Goal: Task Accomplishment & Management: Complete application form

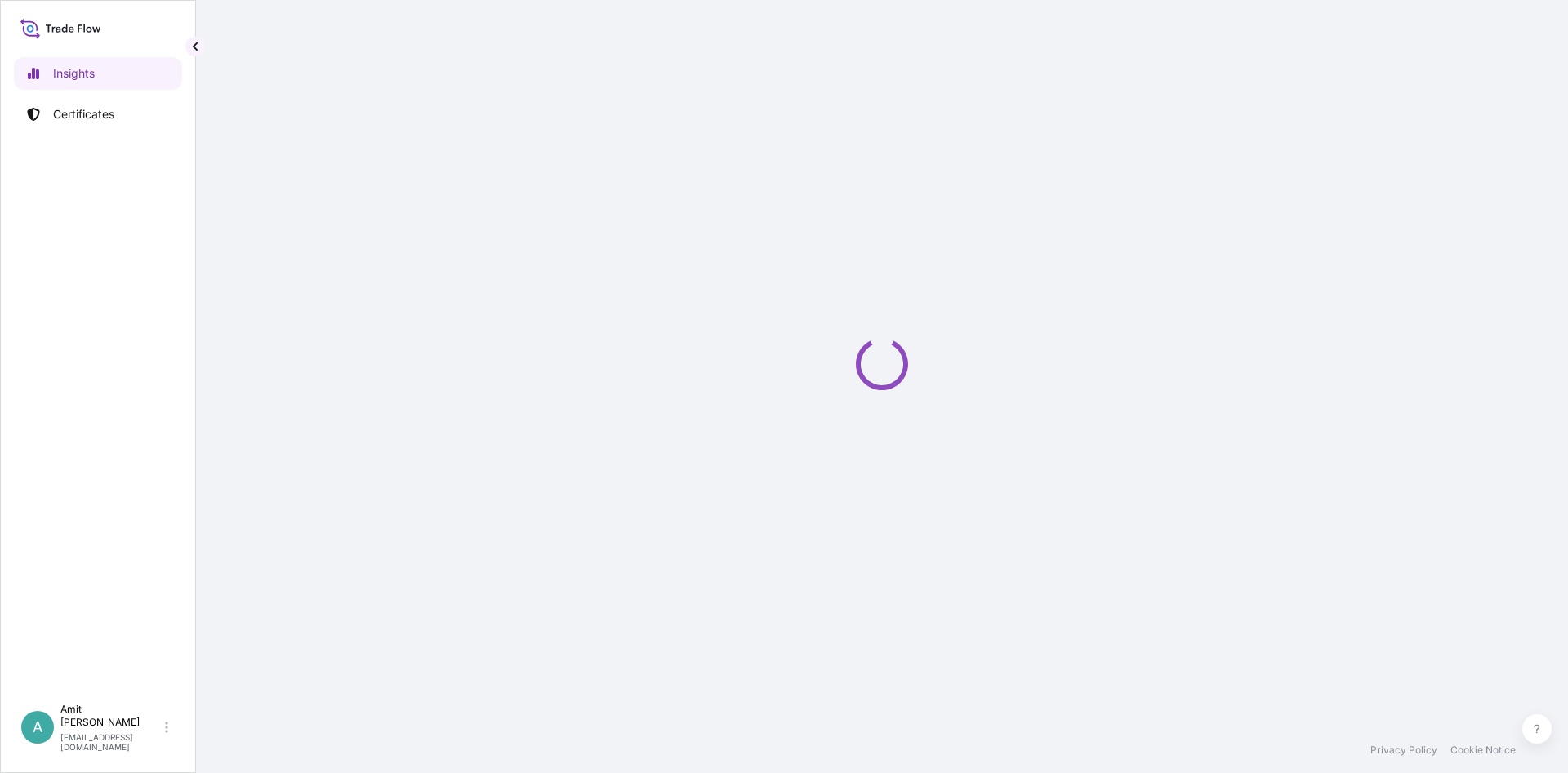
select select "2025"
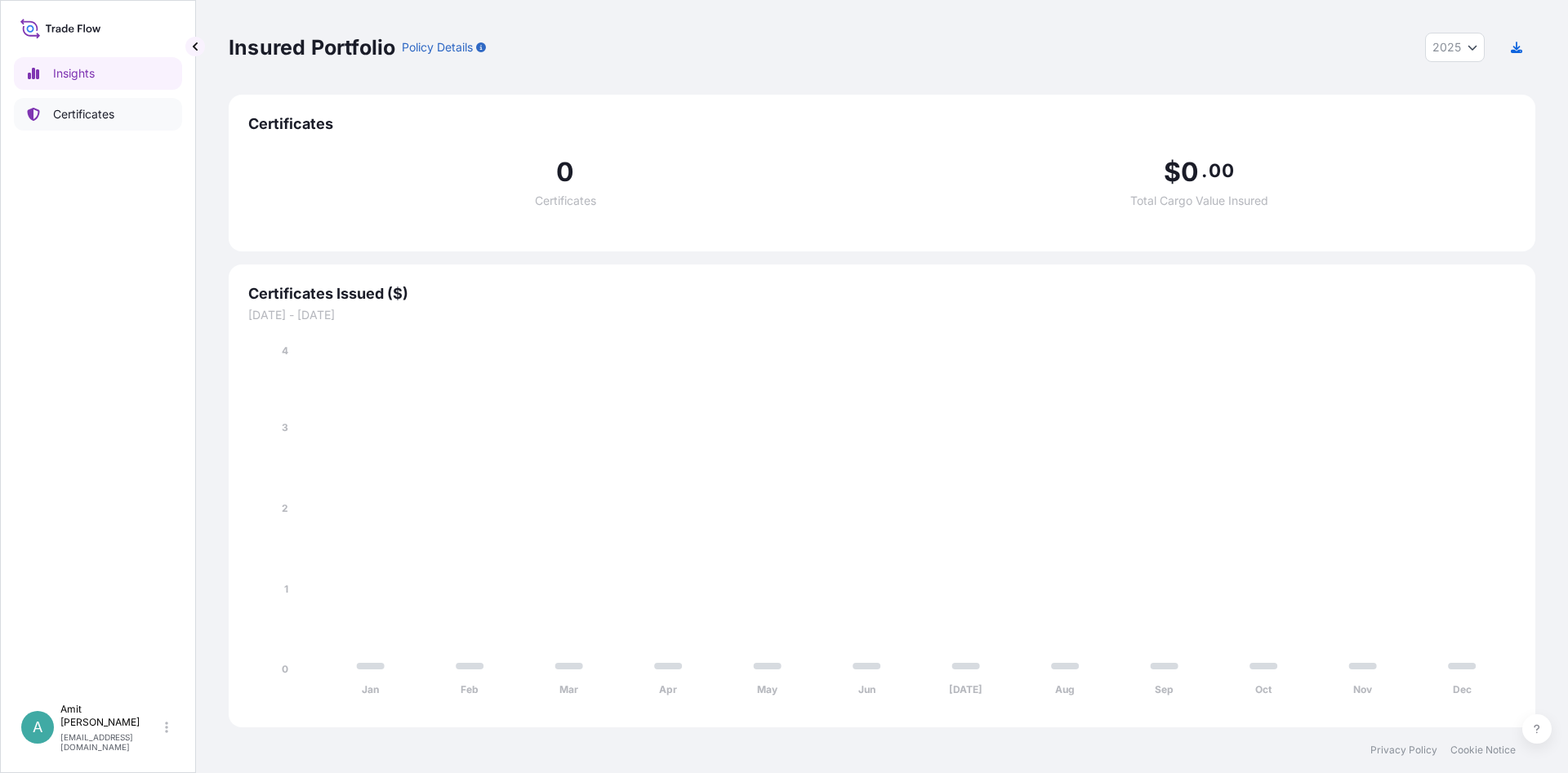
click at [96, 107] on p "Certificates" at bounding box center [83, 113] width 61 height 16
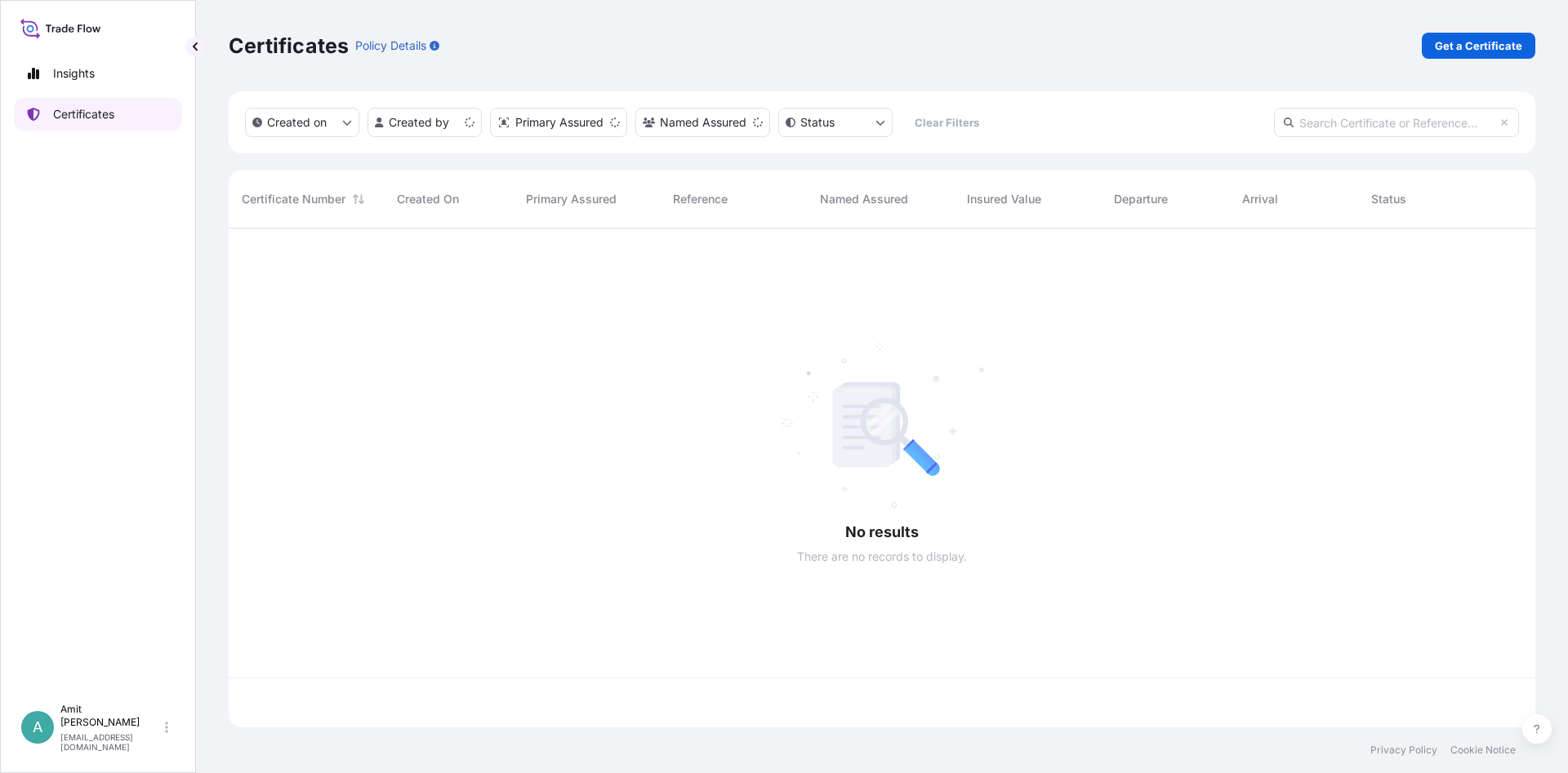
scroll to position [507, 1306]
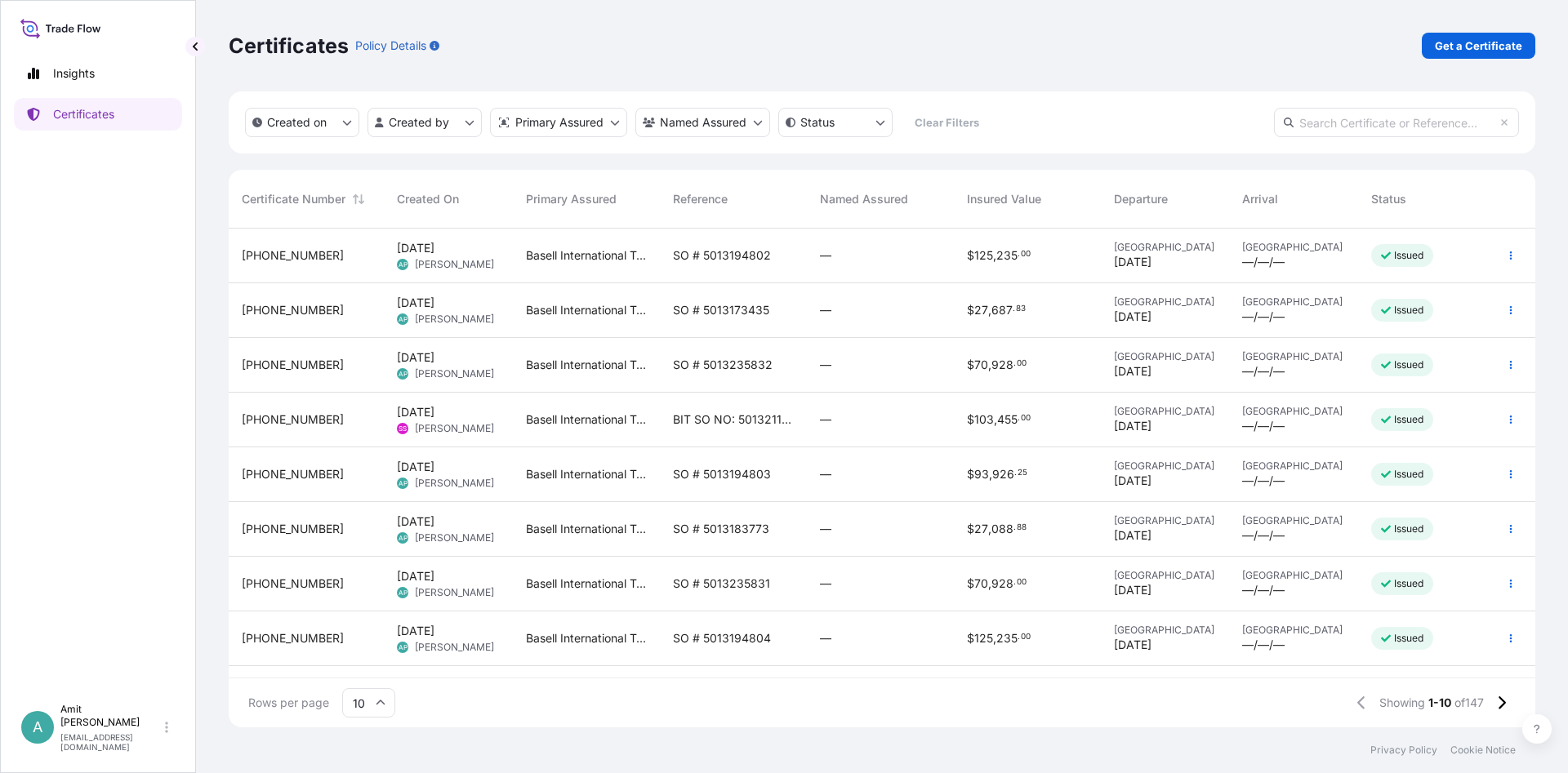
click at [288, 257] on span "[PHONE_NUMBER]" at bounding box center [293, 255] width 102 height 16
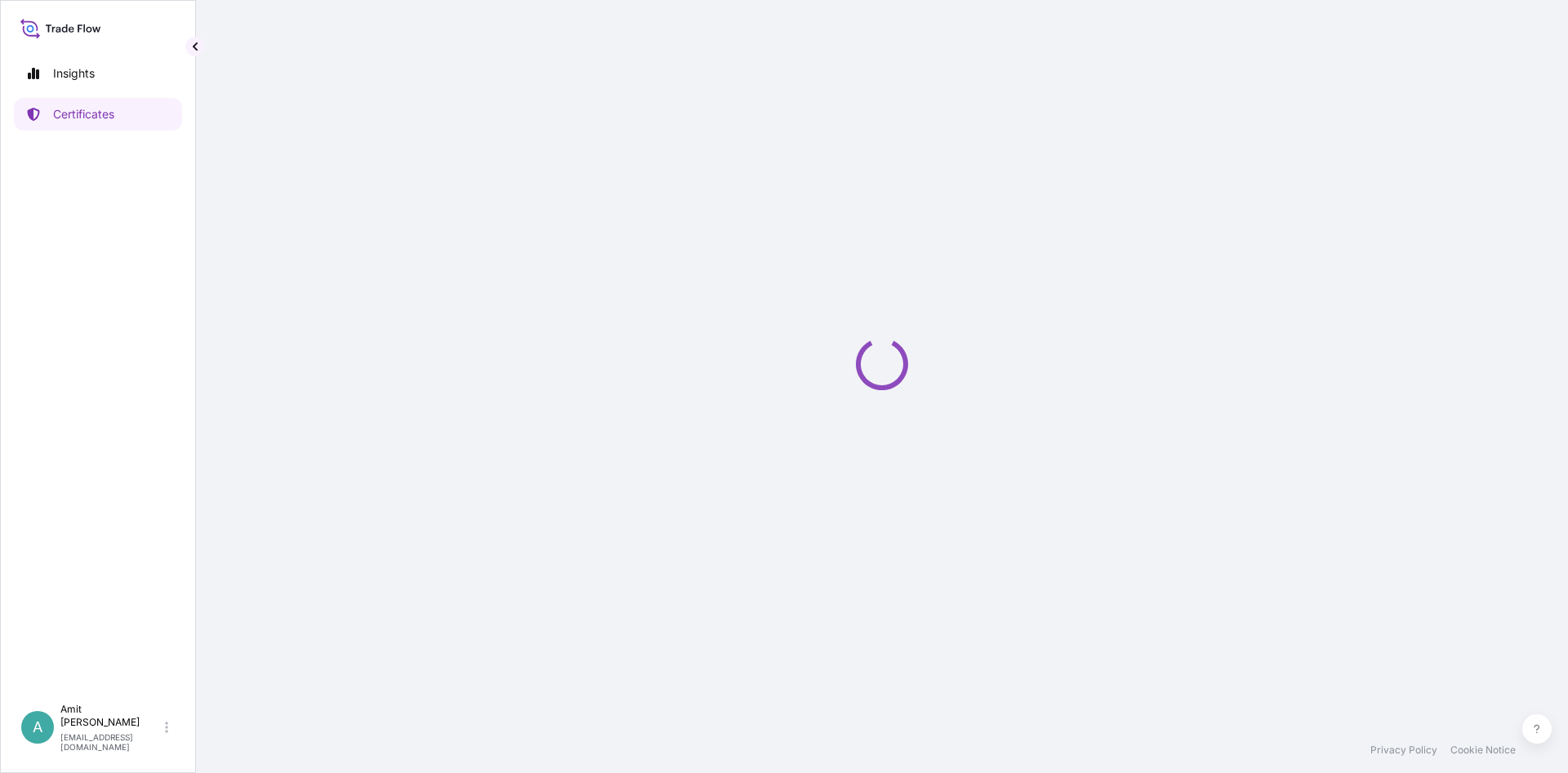
click at [1095, 519] on div "Loading" at bounding box center [882, 364] width 1306 height 728
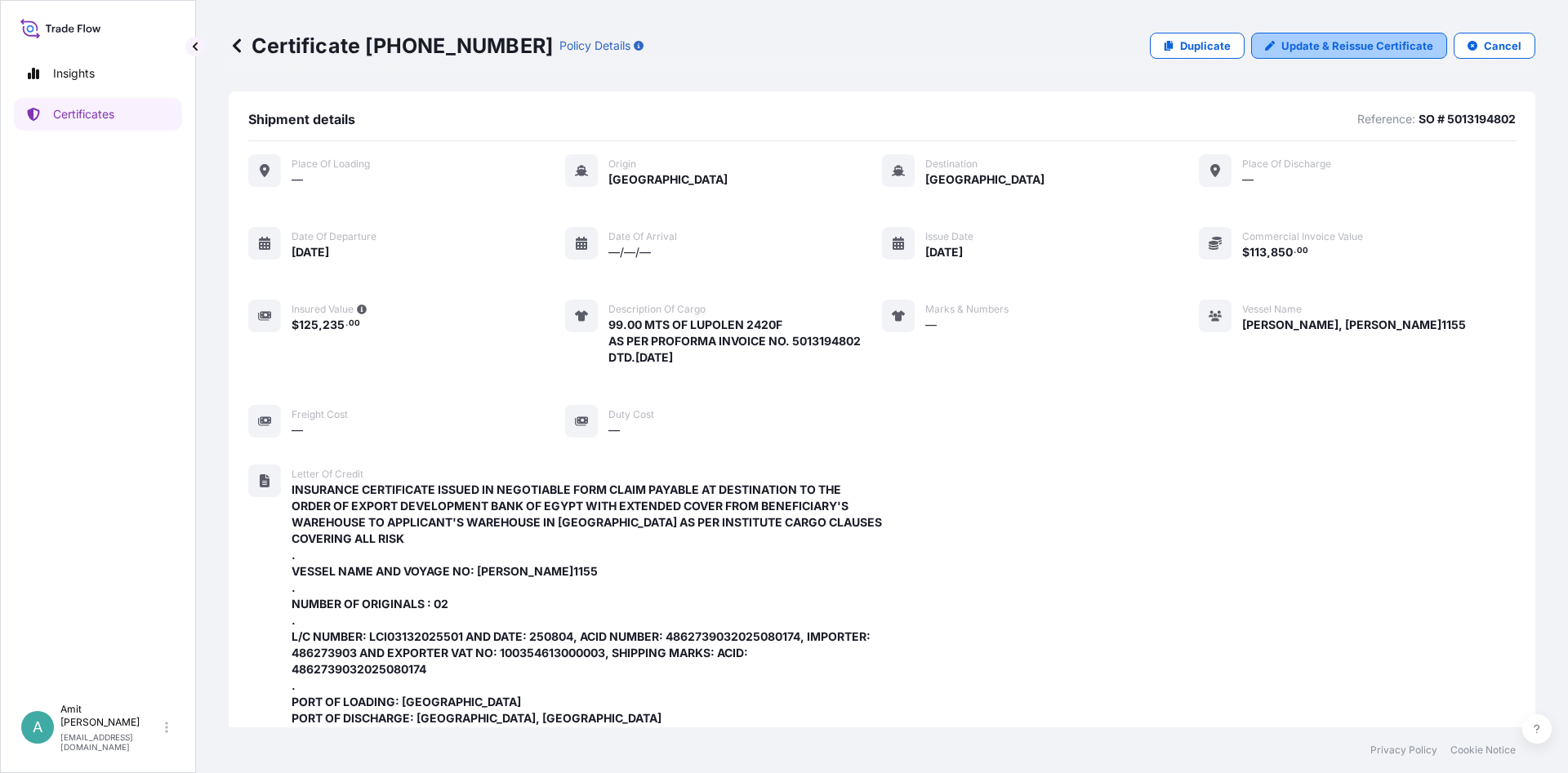
click at [1351, 52] on p "Update & Reissue Certificate" at bounding box center [1357, 45] width 152 height 16
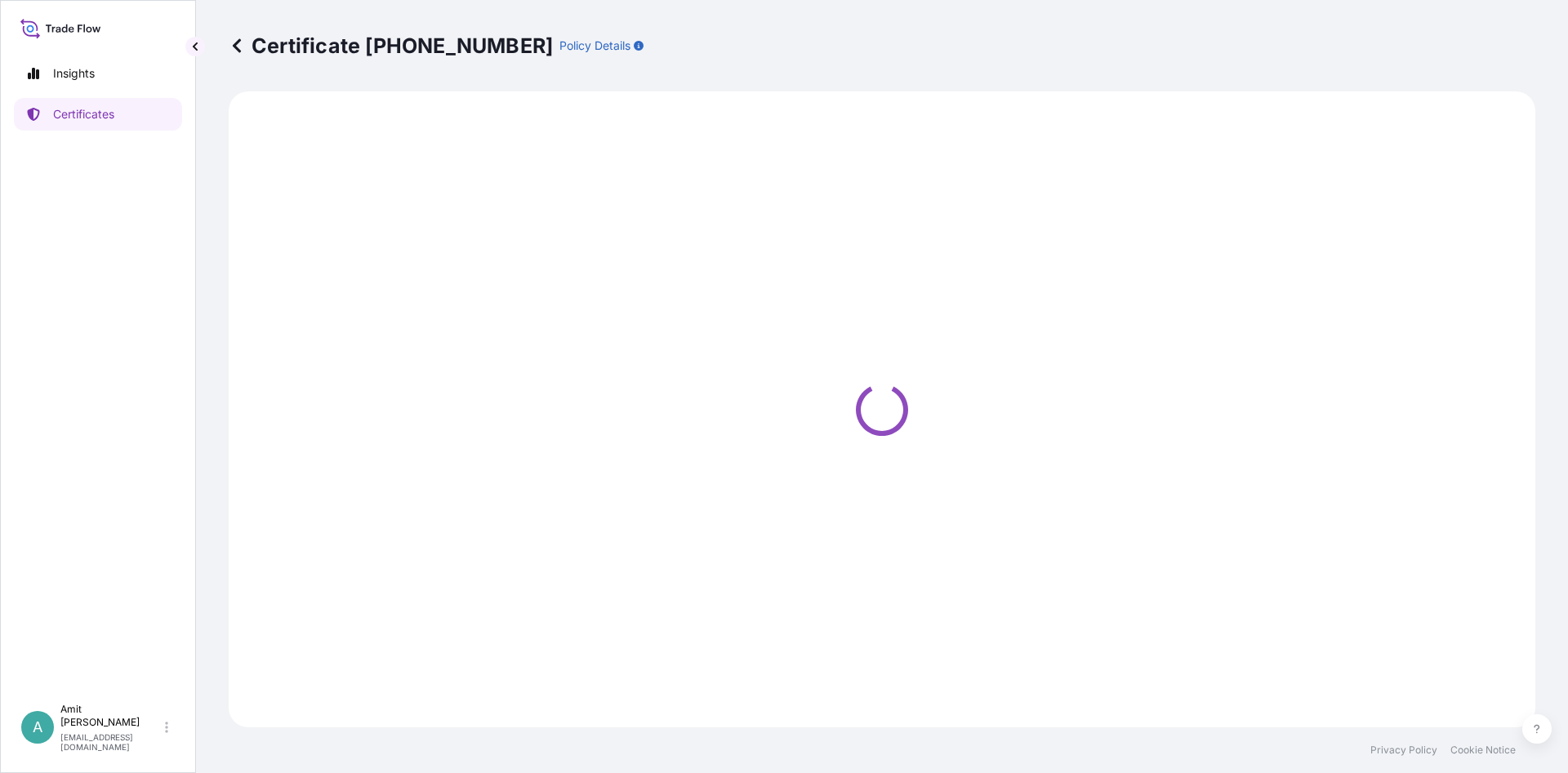
select select "Sea"
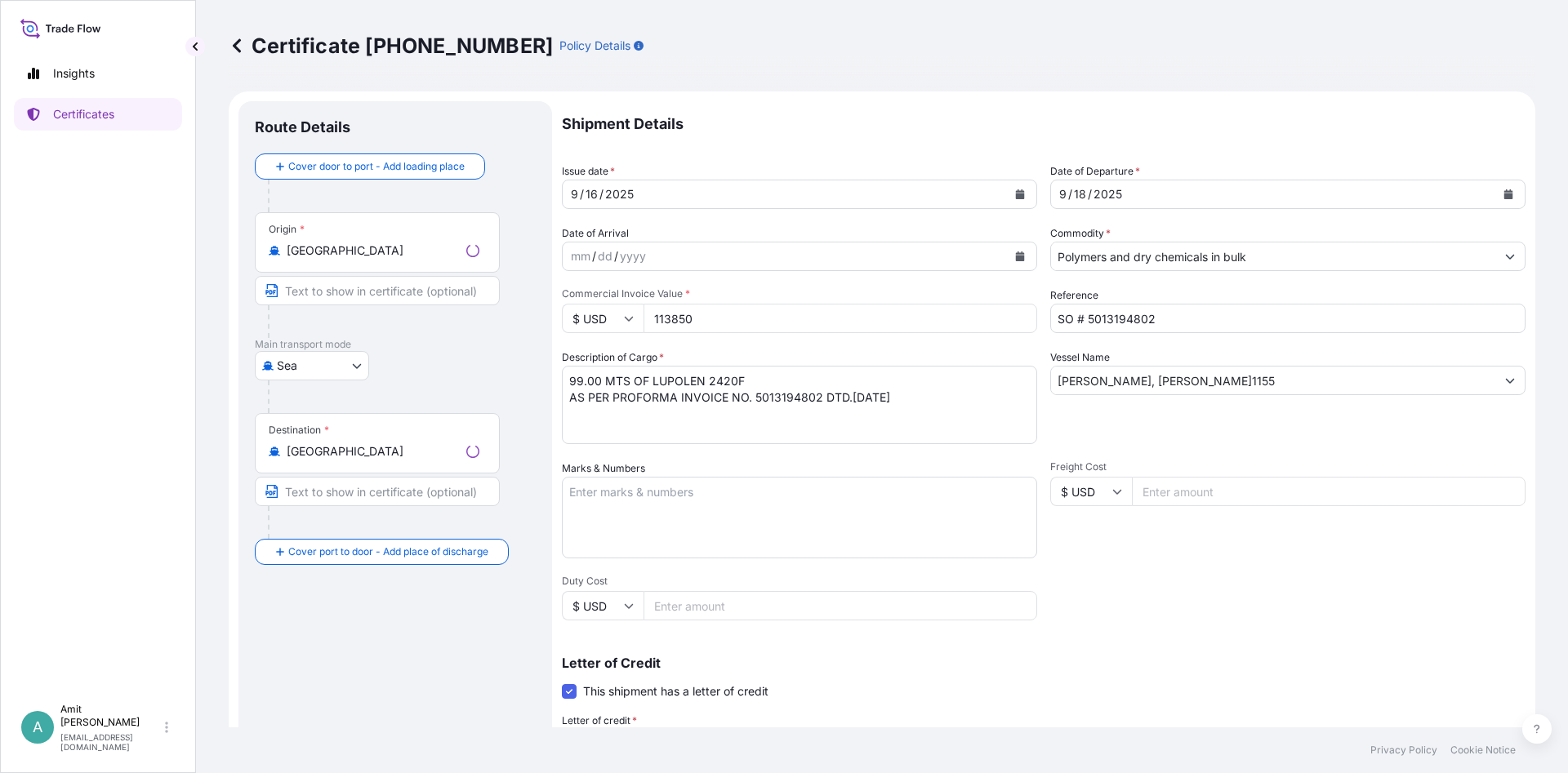
select select "32039"
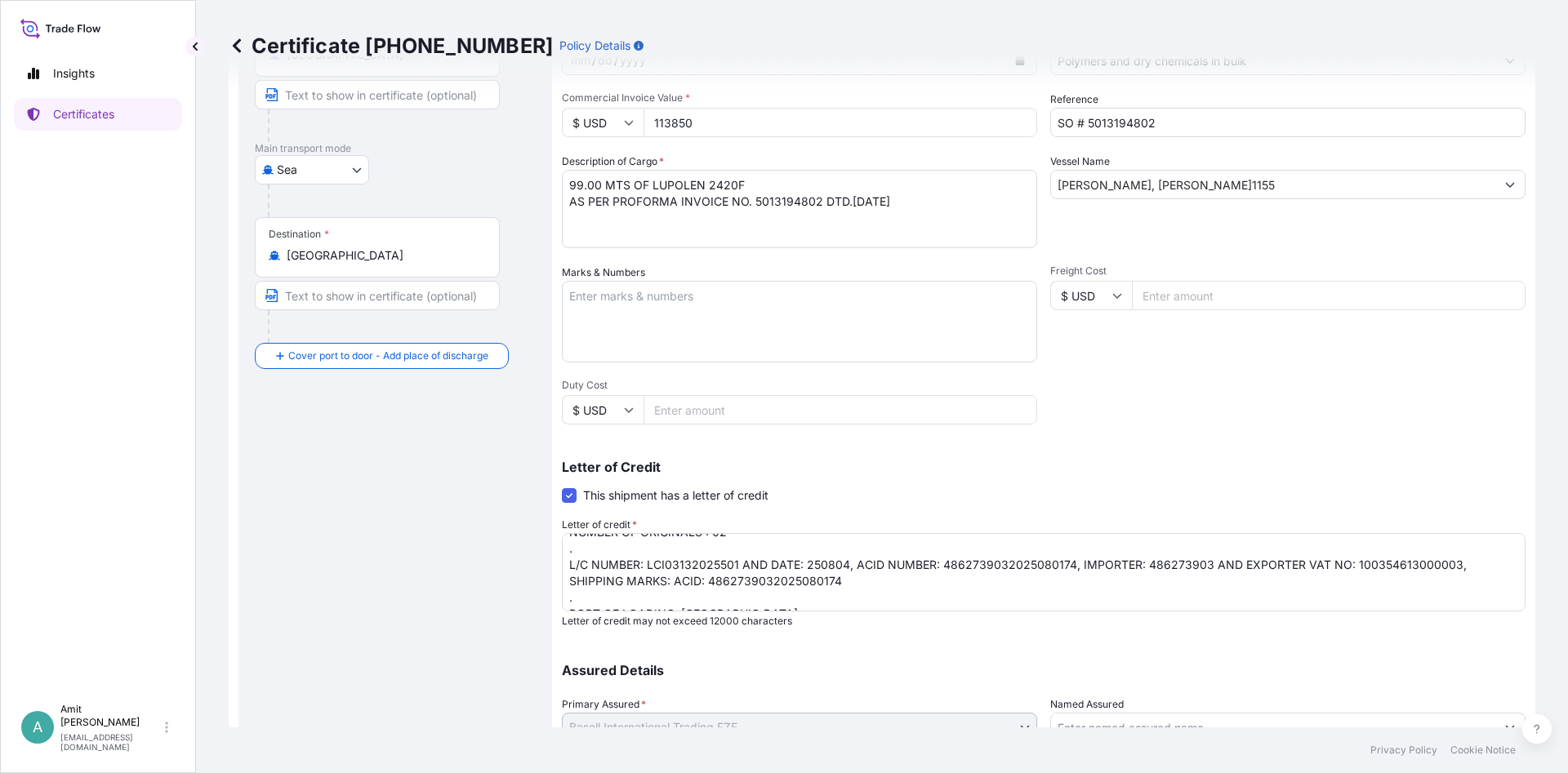
scroll to position [69, 0]
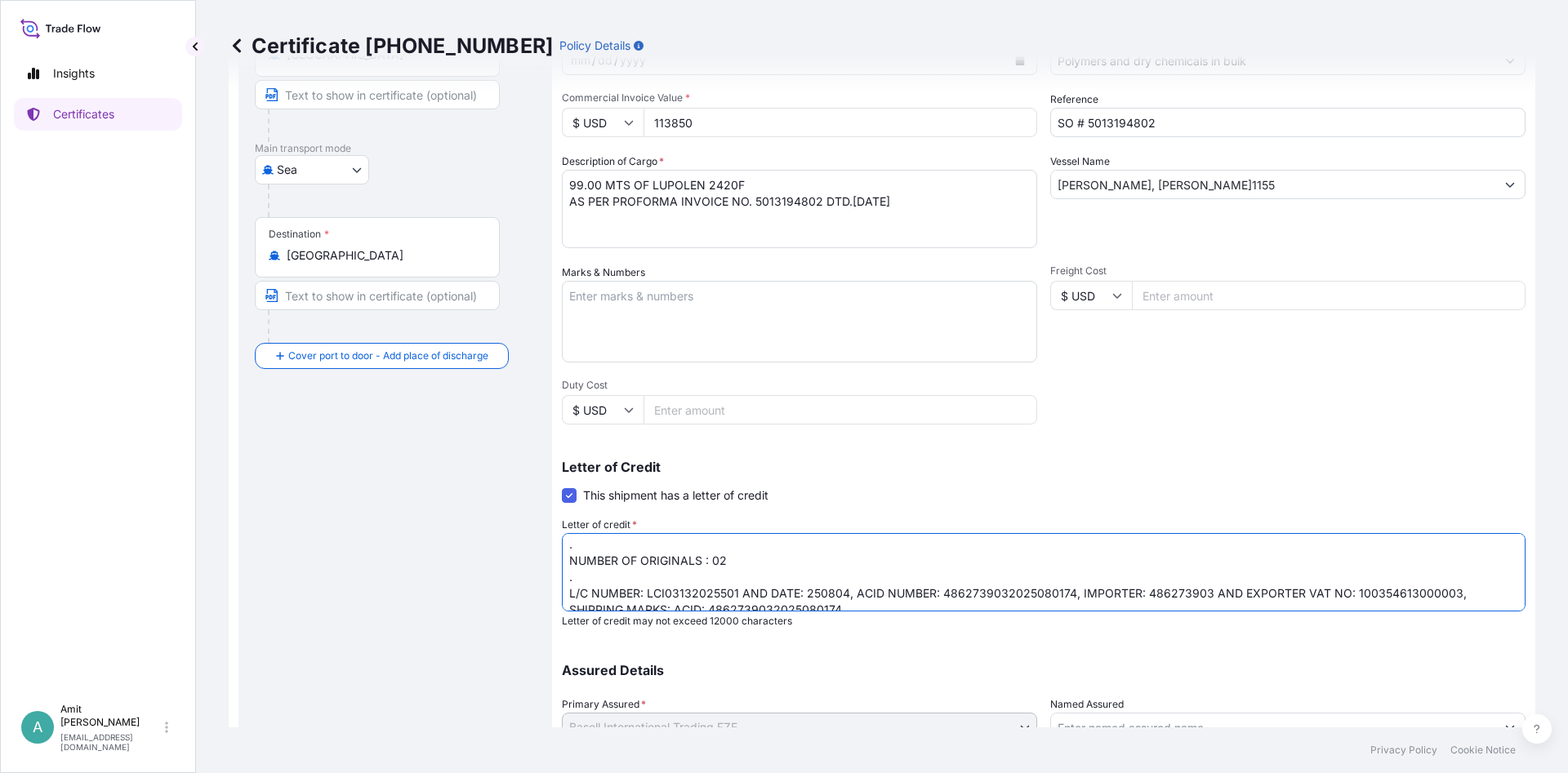
drag, startPoint x: 853, startPoint y: 592, endPoint x: 798, endPoint y: 604, distance: 56.3
click at [798, 604] on textarea "INSURANCE CERTIFICATE ISSUED IN NEGOTIABLE FORM CLAIM PAYABLE AT DESTINATION TO…" at bounding box center [1042, 572] width 963 height 78
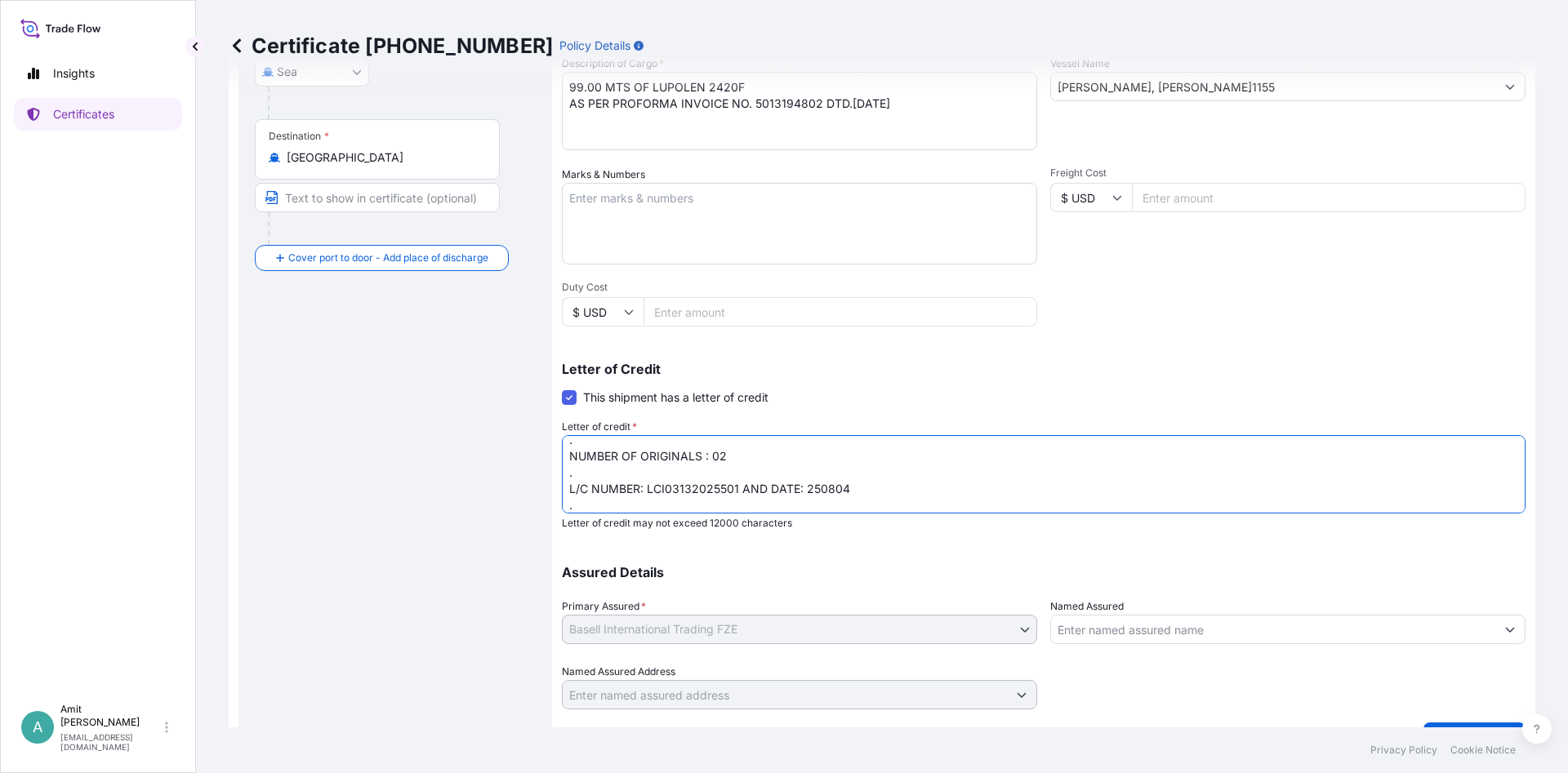
scroll to position [93, 0]
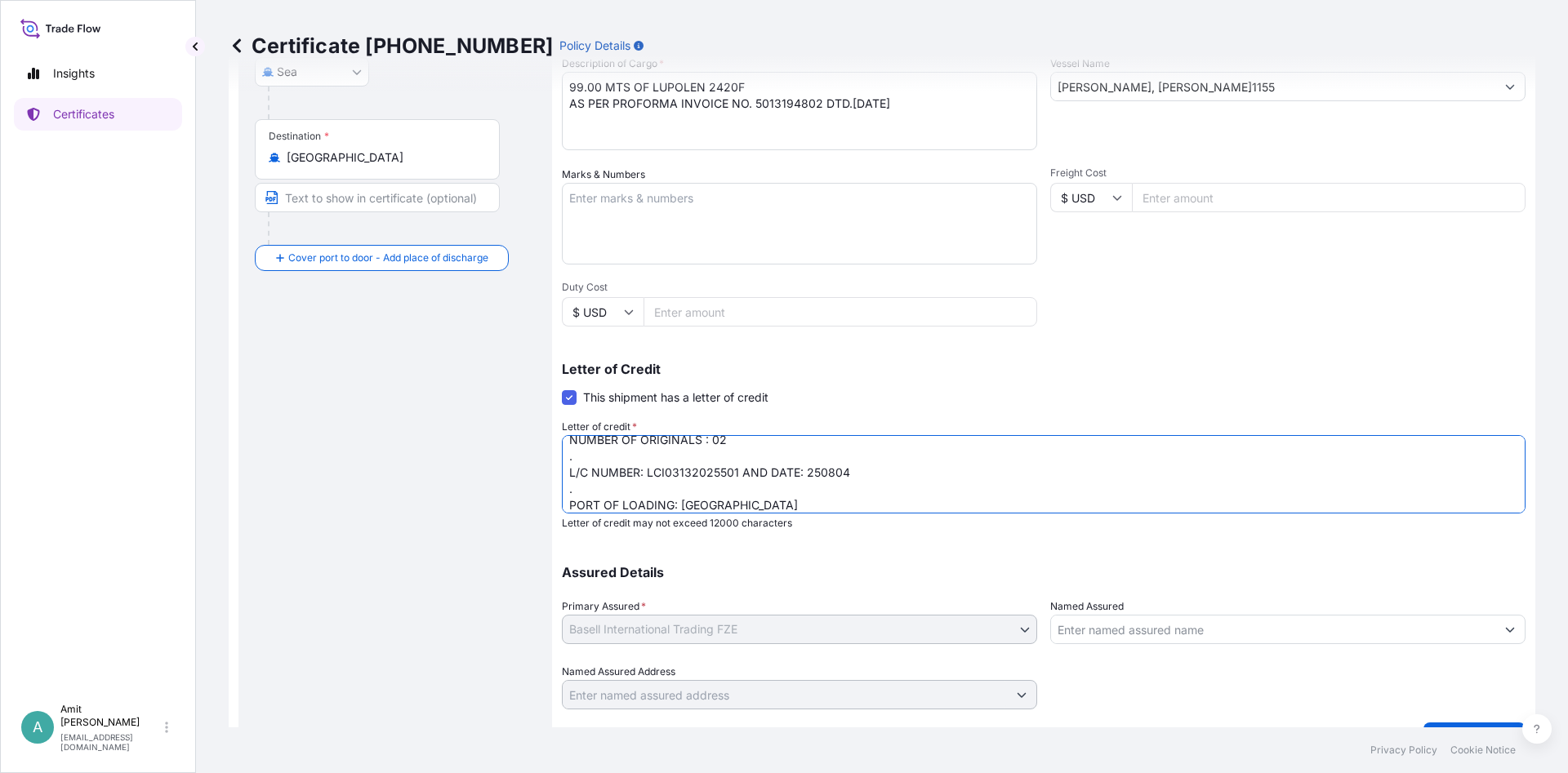
type textarea "INSURANCE CERTIFICATE ISSUED IN NEGOTIABLE FORM CLAIM PAYABLE AT DESTINATION TO…"
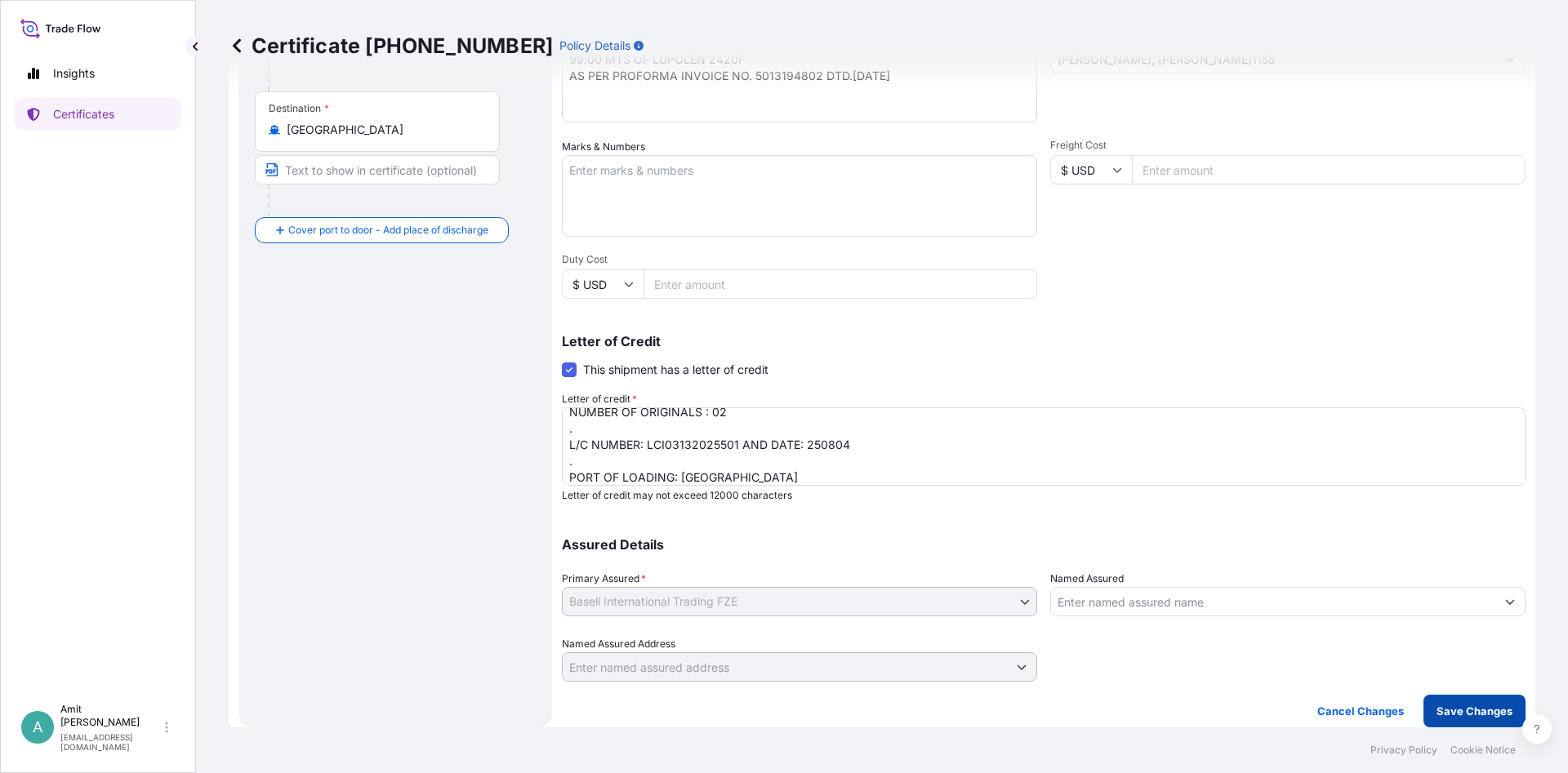
click at [1456, 720] on button "Save Changes" at bounding box center [1474, 711] width 102 height 33
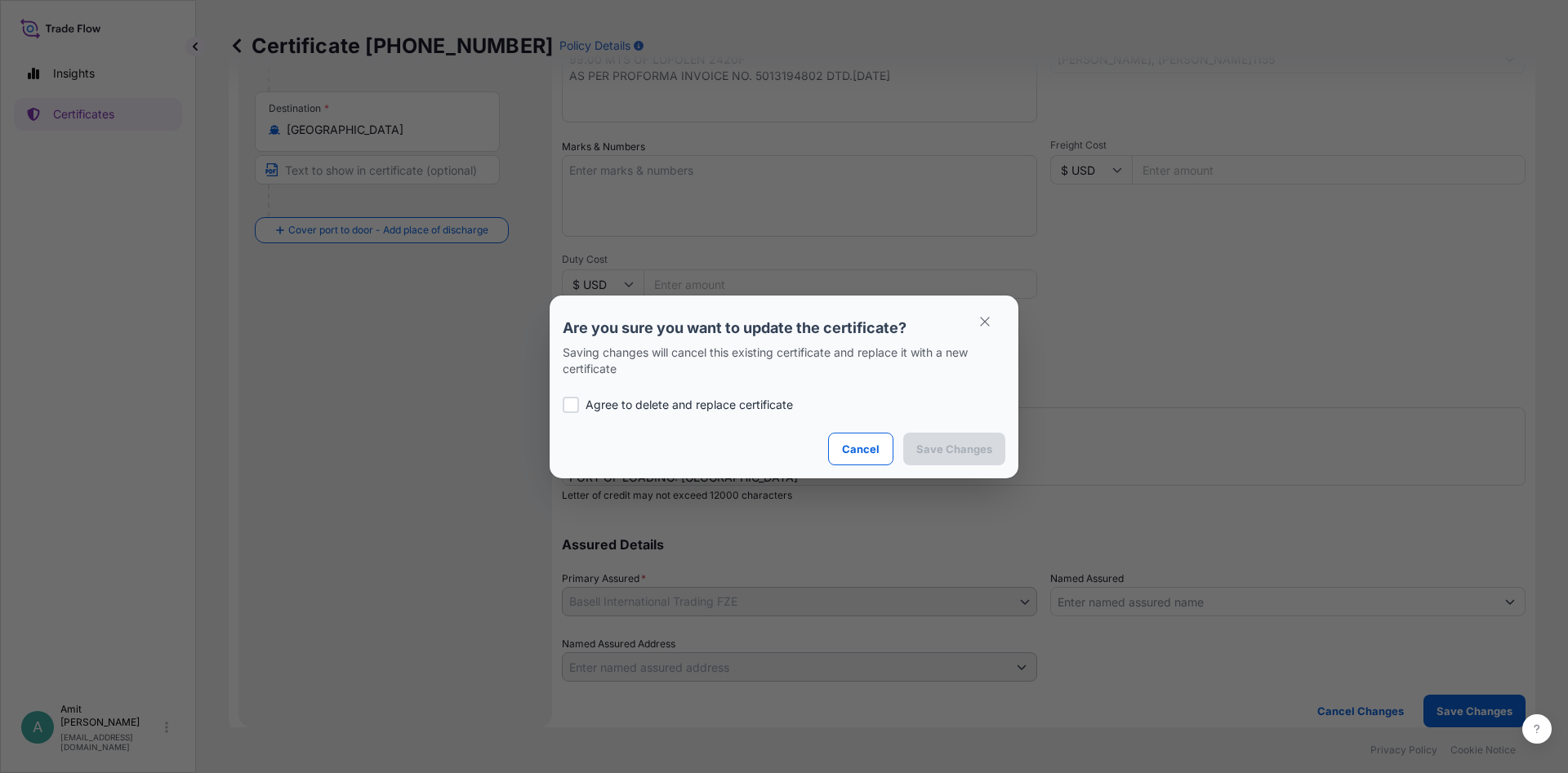
click at [651, 405] on p "Agree to delete and replace certificate" at bounding box center [688, 404] width 207 height 16
checkbox input "true"
click at [929, 456] on p "Save Changes" at bounding box center [954, 449] width 76 height 16
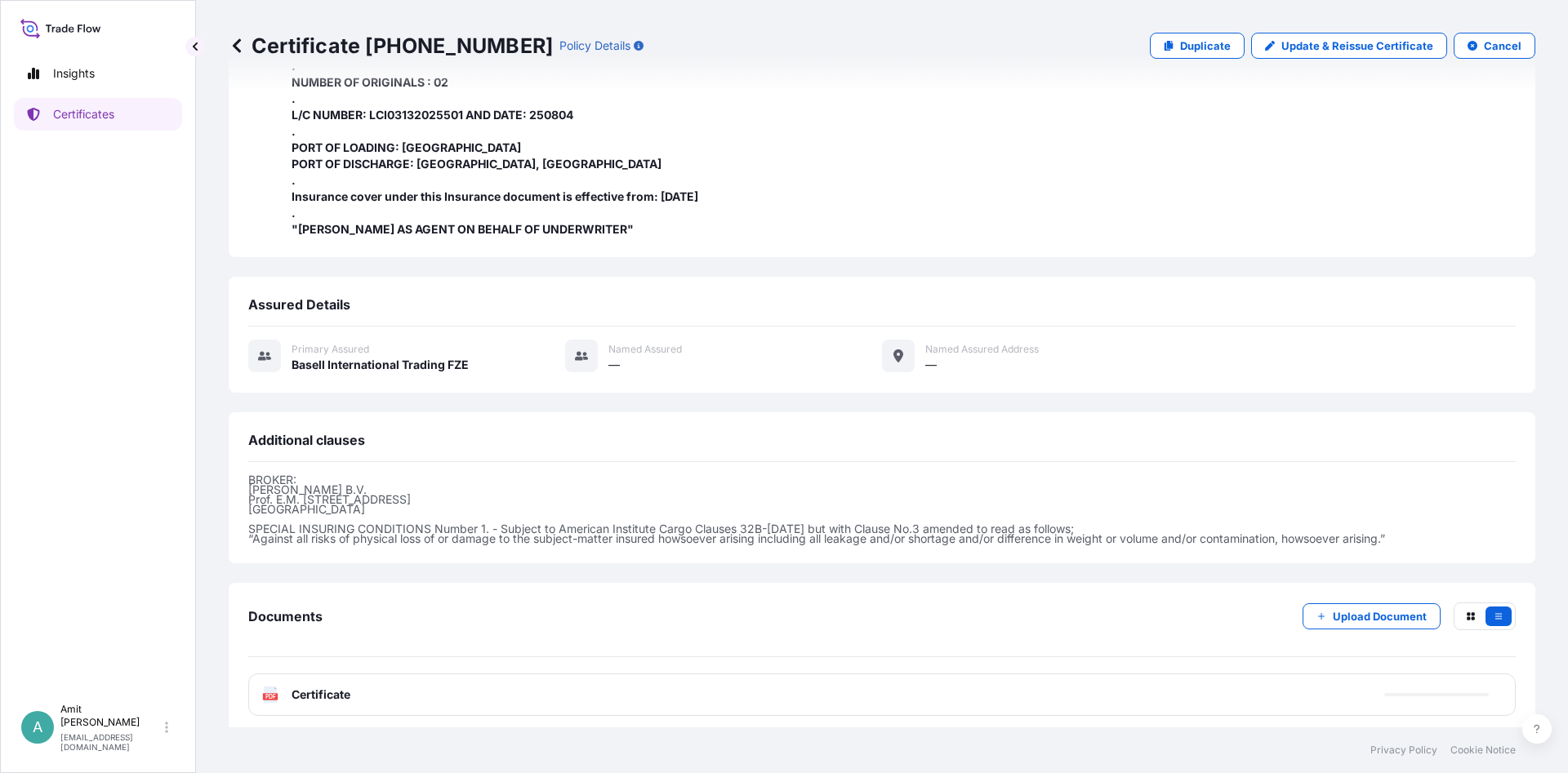
scroll to position [527, 0]
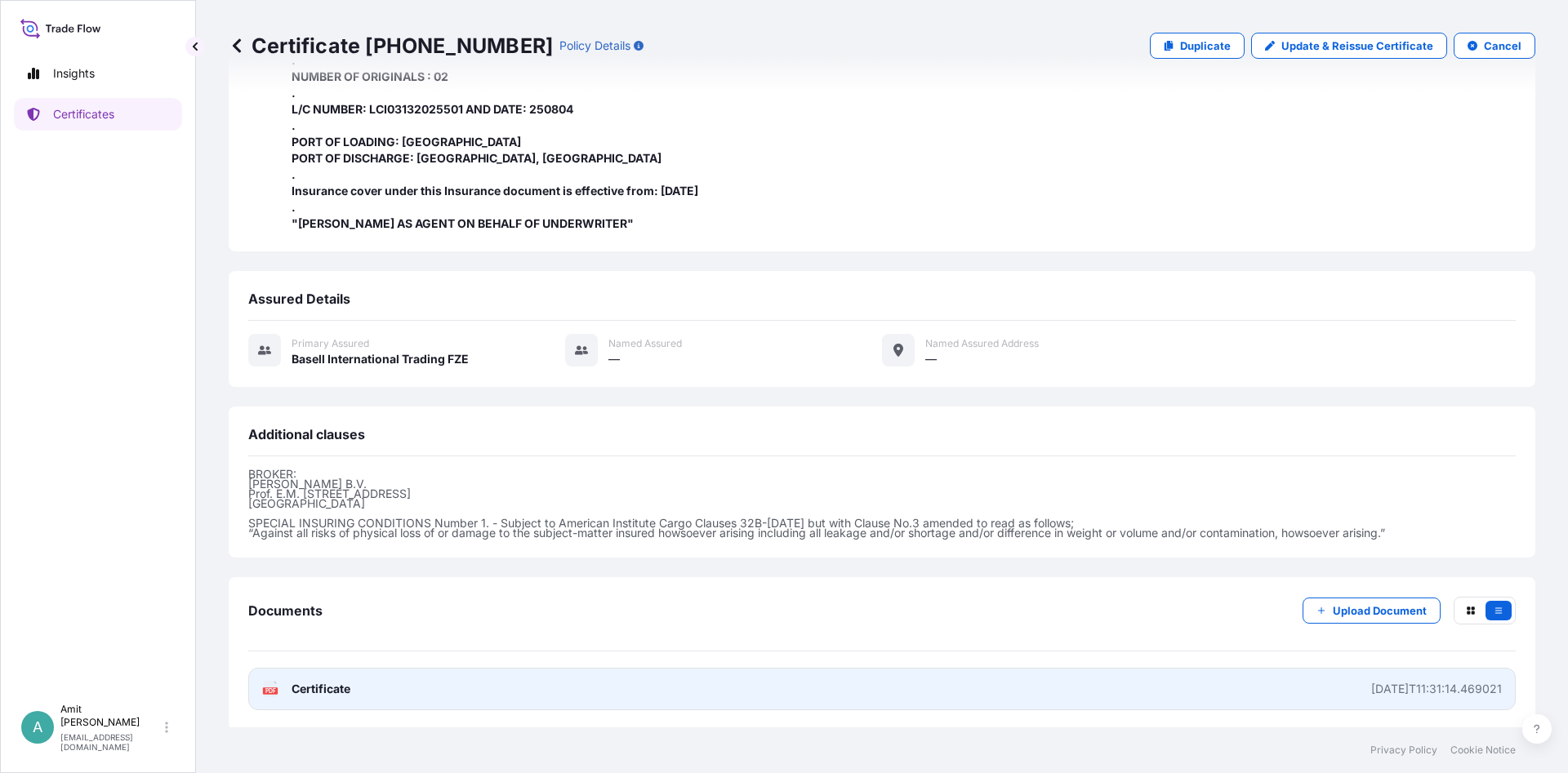
click at [341, 684] on span "Certificate" at bounding box center [320, 689] width 59 height 16
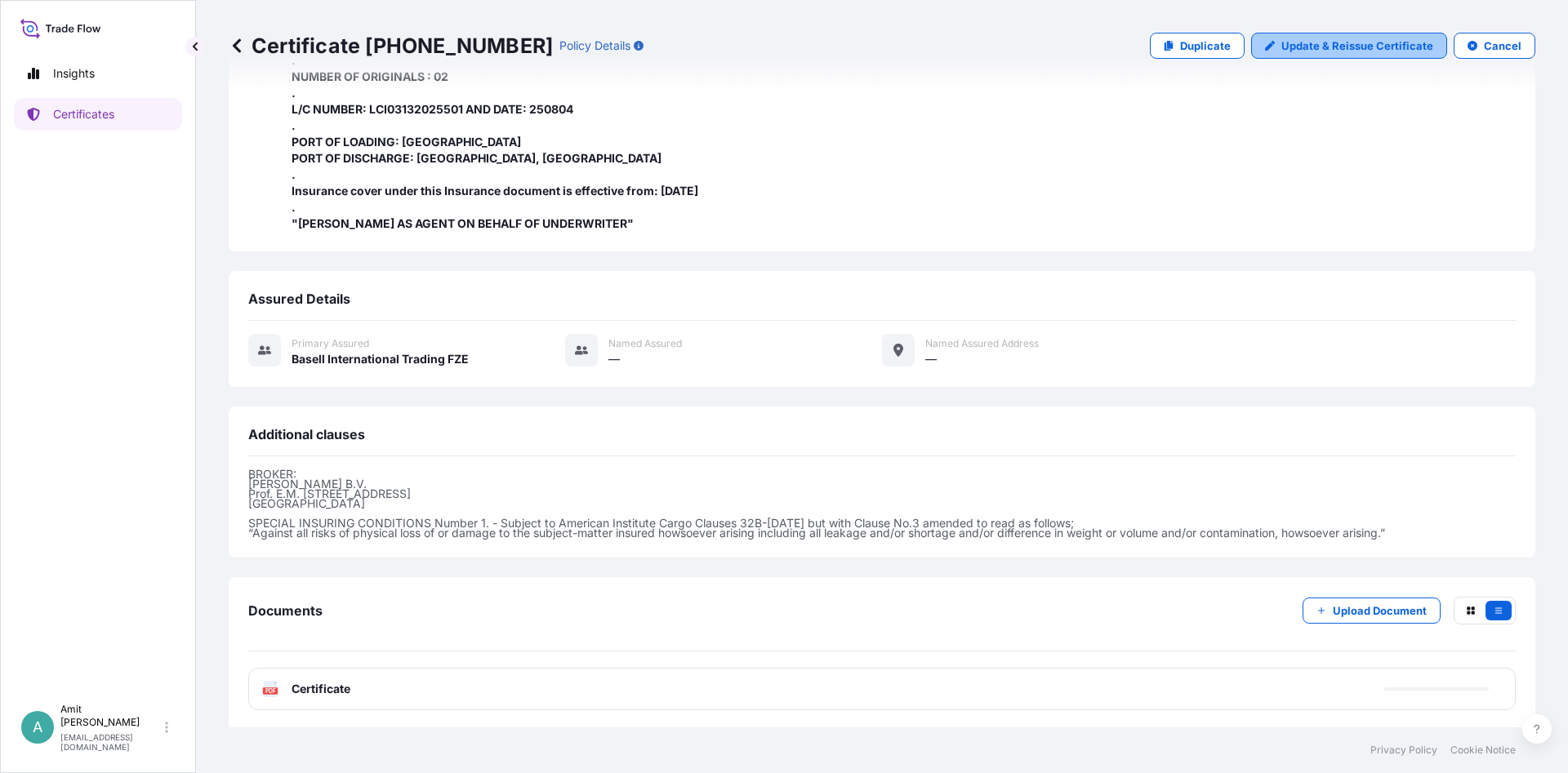
click at [1341, 50] on p "Update & Reissue Certificate" at bounding box center [1357, 45] width 152 height 16
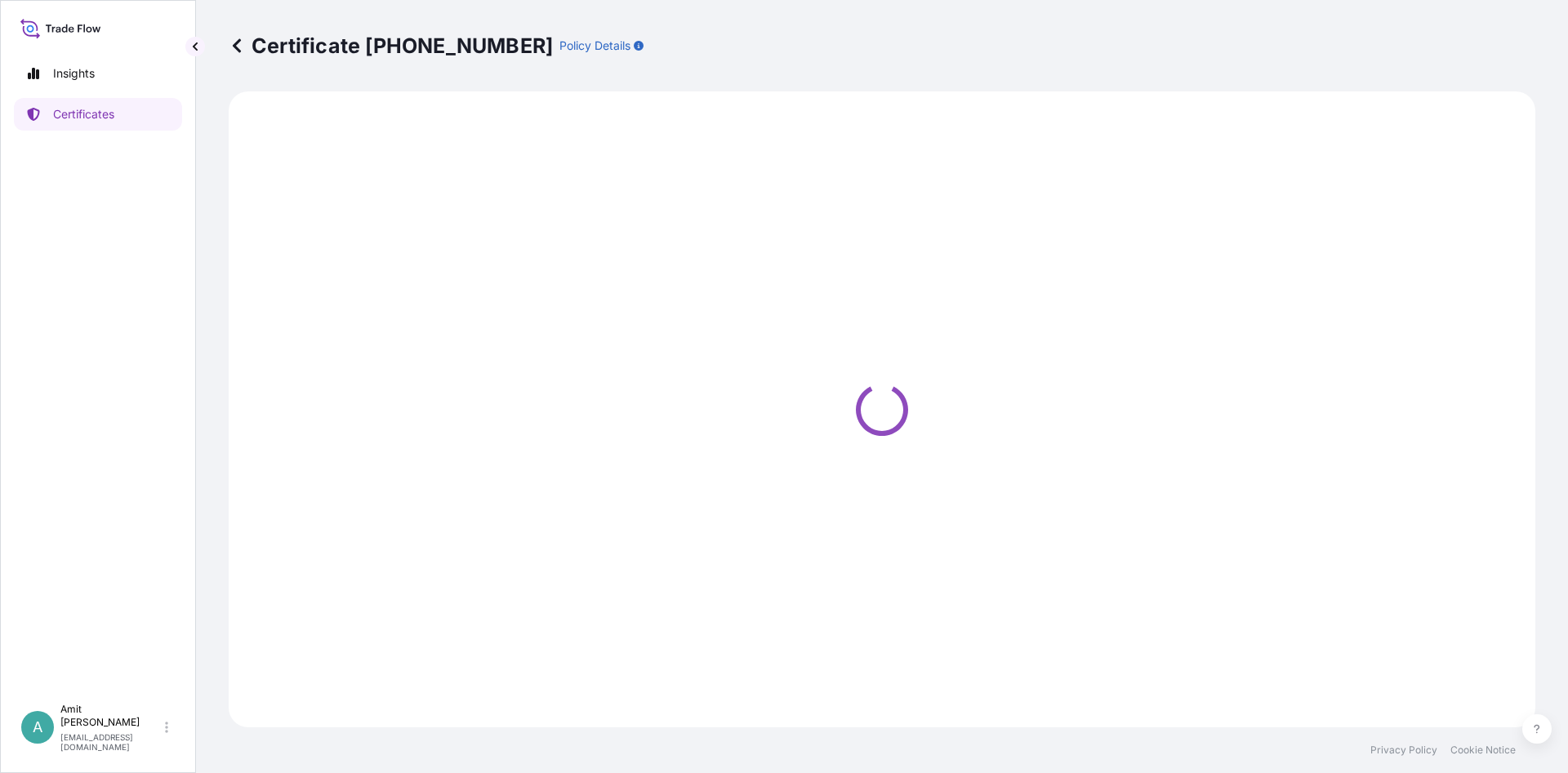
select select "Sea"
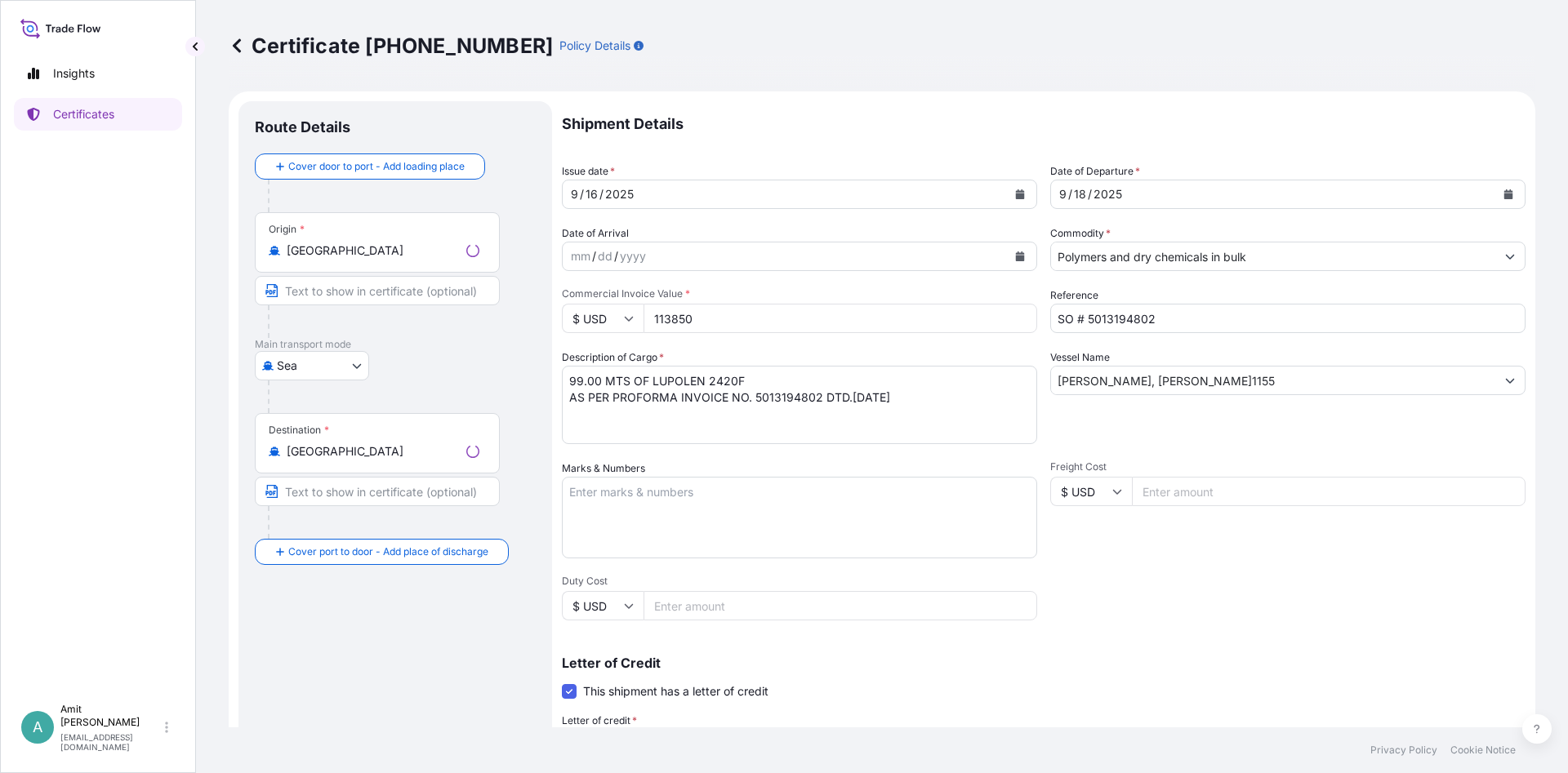
select select "32039"
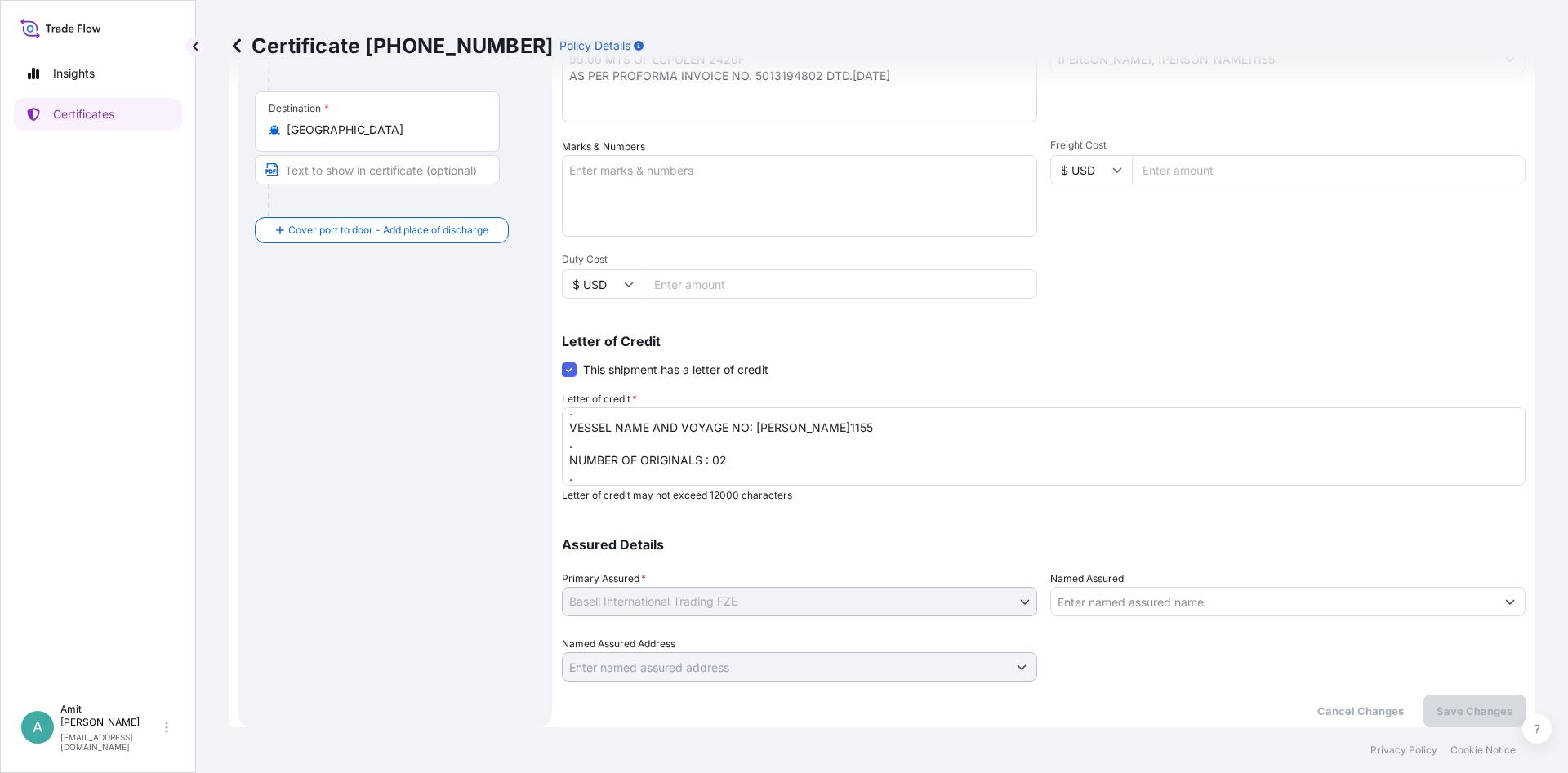
scroll to position [69, 0]
click at [888, 465] on textarea "INSURANCE CERTIFICATE ISSUED IN NEGOTIABLE FORM CLAIM PAYABLE AT DESTINATION TO…" at bounding box center [1042, 446] width 963 height 78
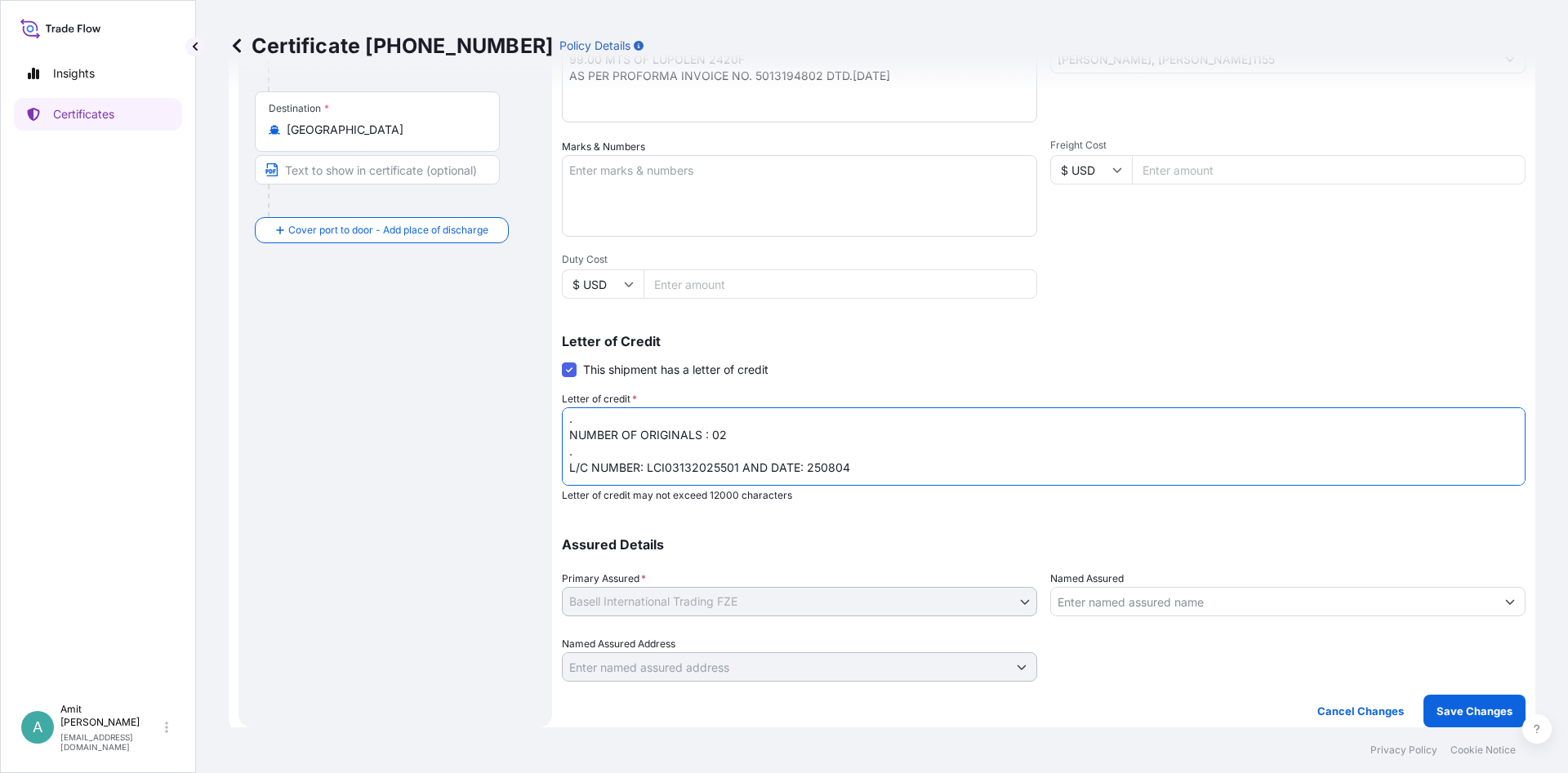
paste textarea "ACID NUMBER: 4862739032025080174"
click at [848, 465] on textarea "INSURANCE CERTIFICATE ISSUED IN NEGOTIABLE FORM CLAIM PAYABLE AT DESTINATION TO…" at bounding box center [1042, 446] width 963 height 78
type textarea "INSURANCE CERTIFICATE ISSUED IN NEGOTIABLE FORM CLAIM PAYABLE AT DESTINATION TO…"
click at [1453, 710] on p "Save Changes" at bounding box center [1474, 711] width 76 height 16
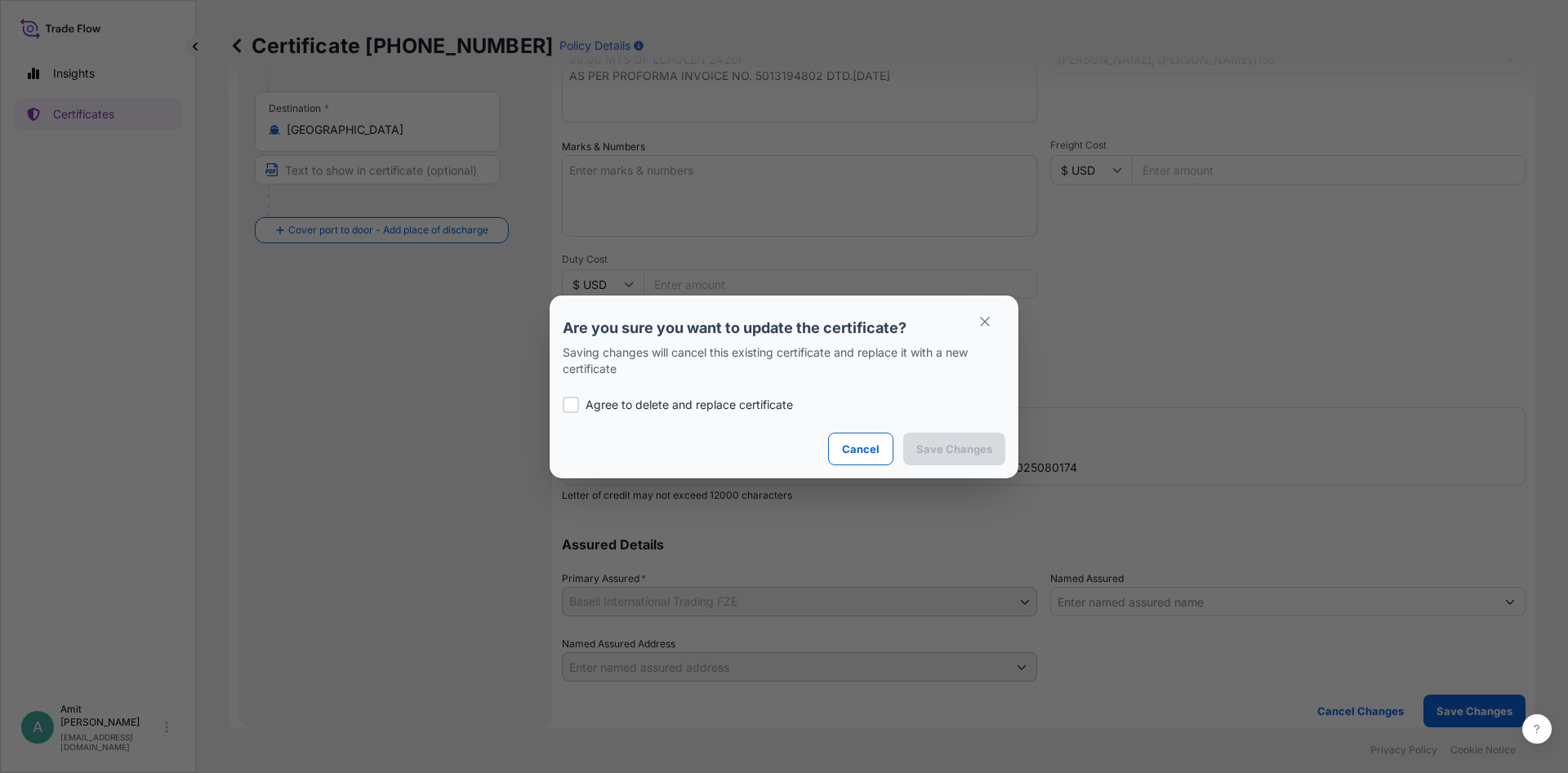
click at [743, 408] on p "Agree to delete and replace certificate" at bounding box center [688, 404] width 207 height 16
checkbox input "true"
click at [947, 441] on p "Save Changes" at bounding box center [954, 449] width 76 height 16
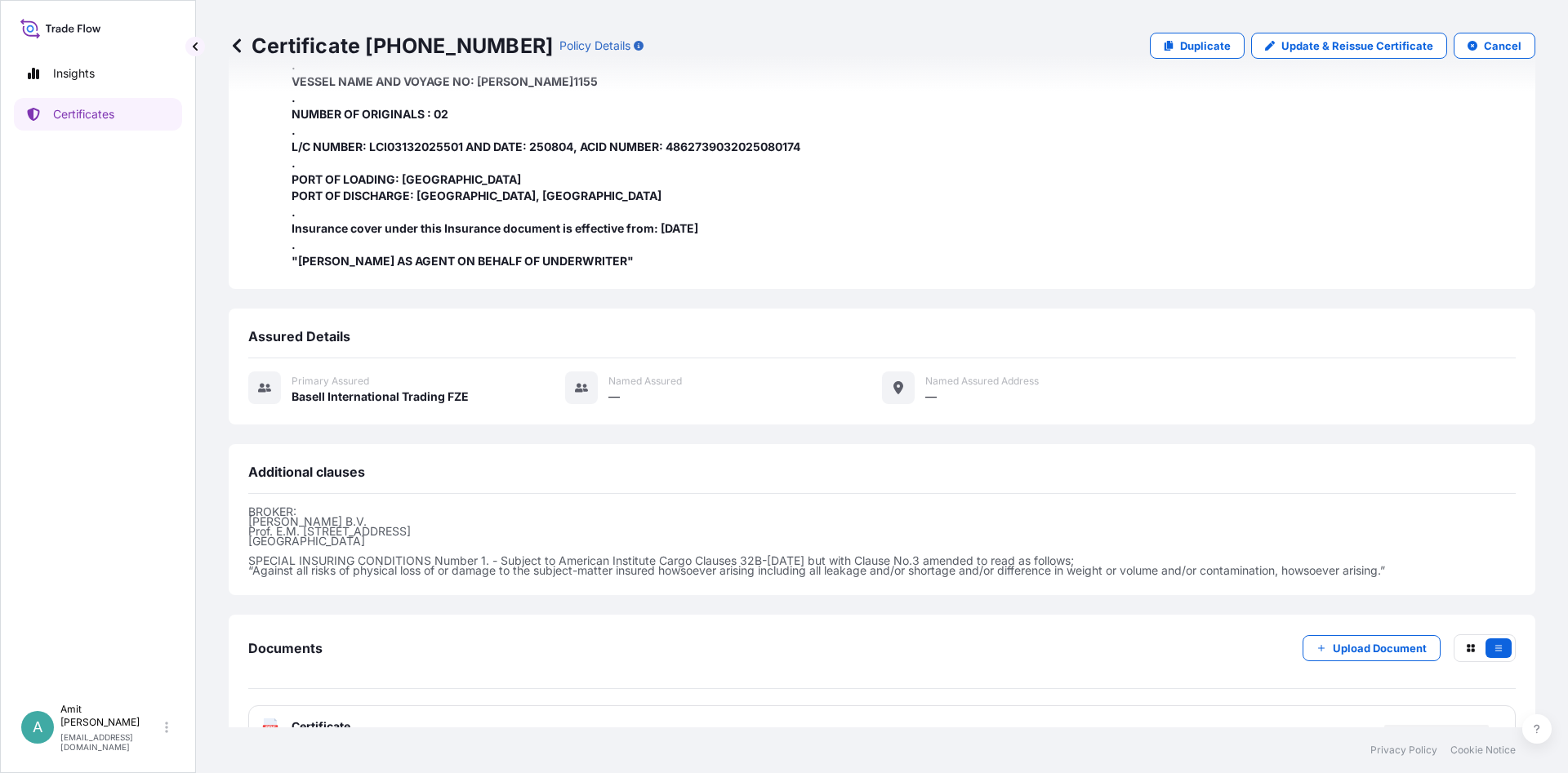
scroll to position [527, 0]
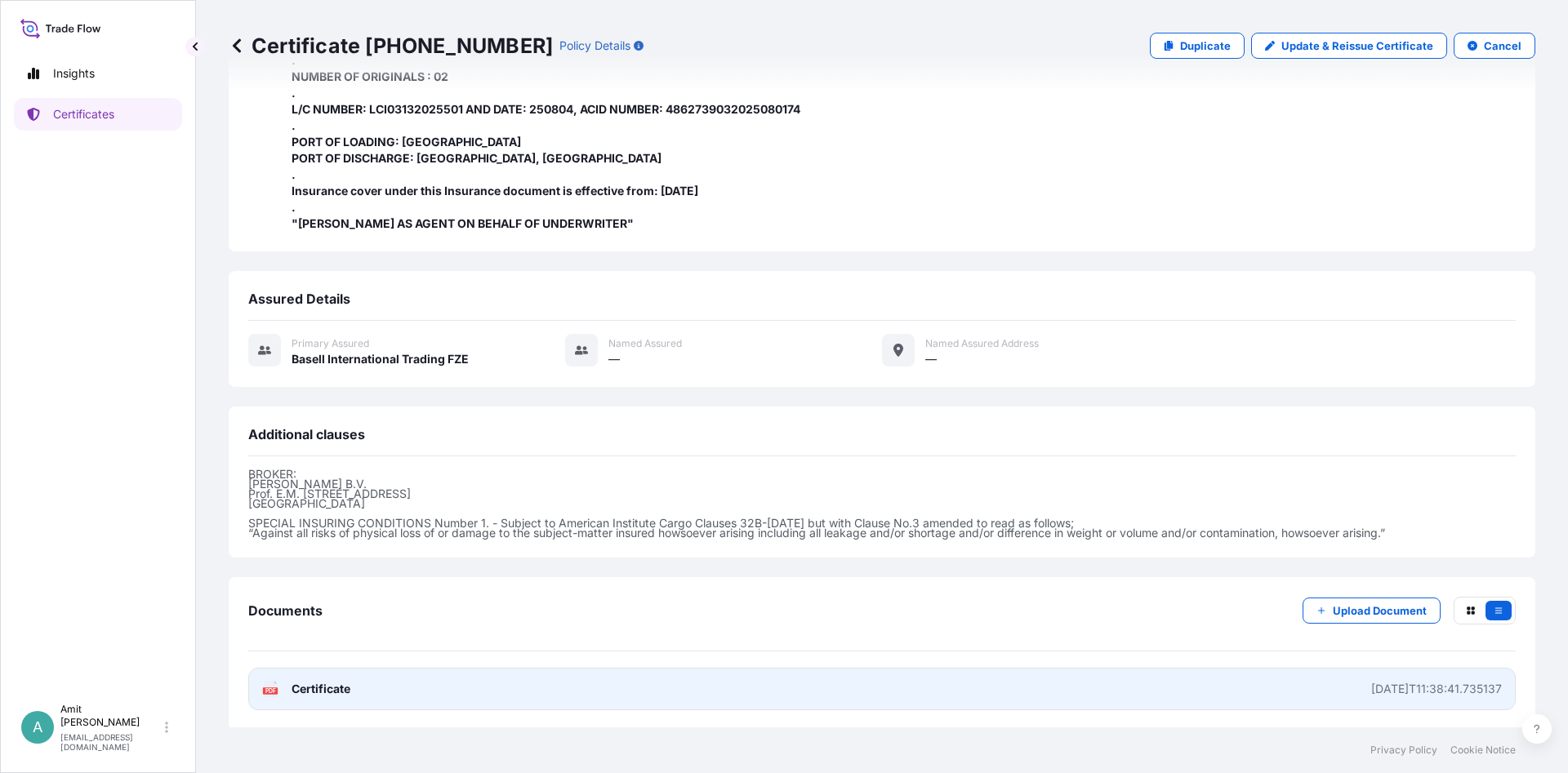
click at [311, 689] on span "Certificate" at bounding box center [320, 689] width 59 height 16
